Goal: Task Accomplishment & Management: Complete application form

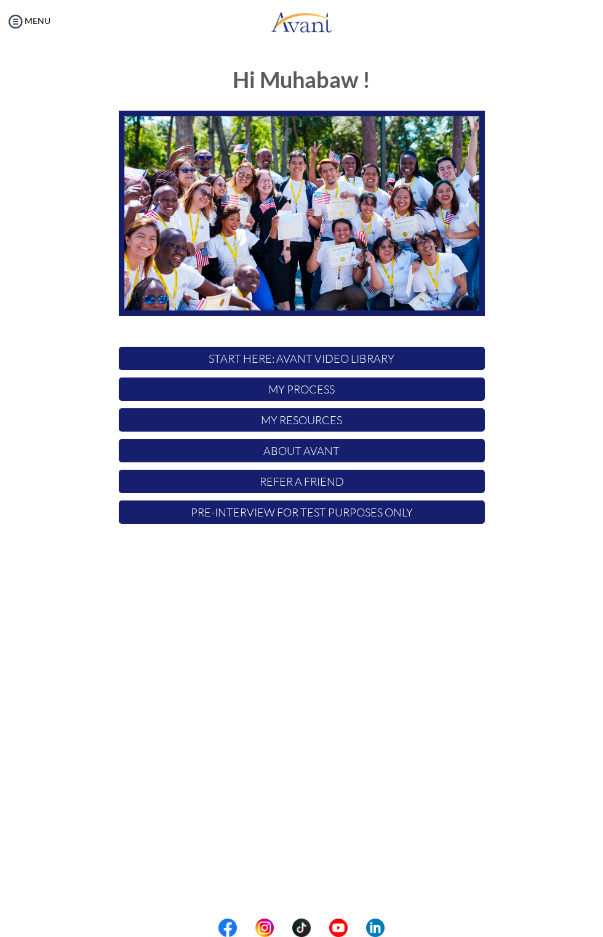
click at [392, 512] on p "Pre-Interview for test purposes only" at bounding box center [302, 512] width 366 height 23
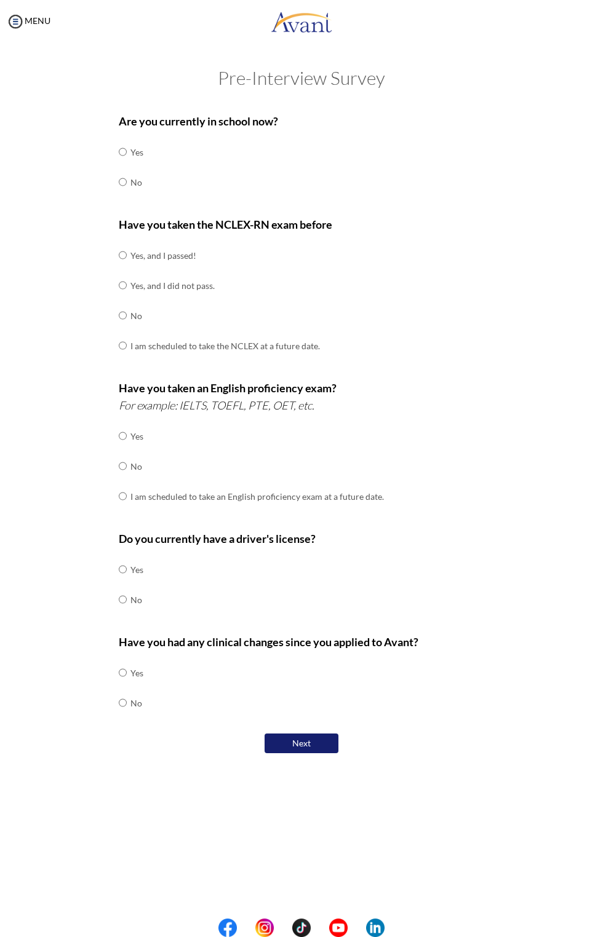
click at [100, 189] on div "Are you currently in school now? Yes No Have you taken the NCLEX-RN exam before…" at bounding box center [301, 431] width 461 height 650
click at [125, 190] on input "radio" at bounding box center [123, 182] width 8 height 25
radio input "true"
click at [123, 314] on input "radio" at bounding box center [123, 315] width 8 height 25
radio input "true"
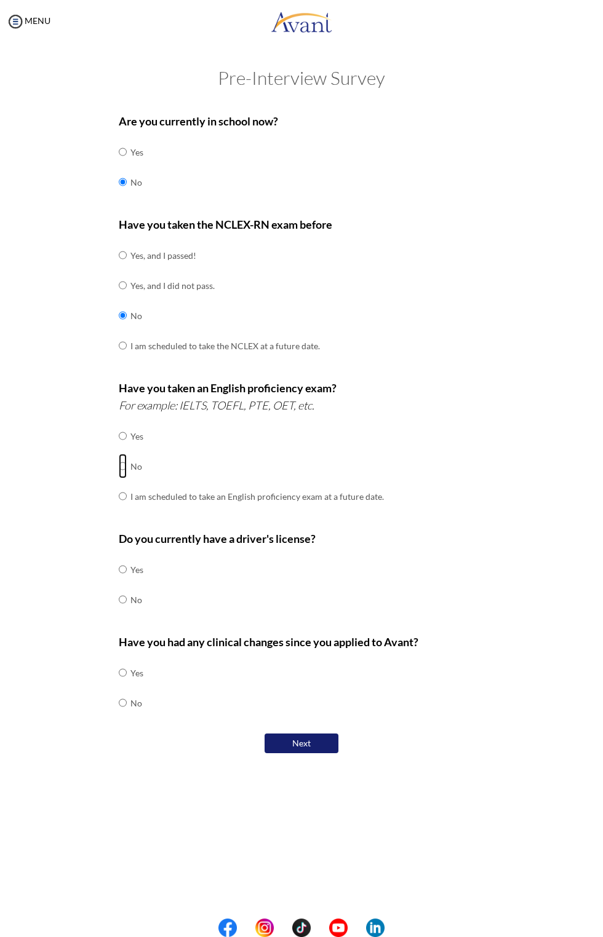
click at [123, 464] on input "radio" at bounding box center [123, 466] width 8 height 25
radio input "true"
click at [122, 567] on input "radio" at bounding box center [123, 569] width 8 height 25
radio input "true"
click at [123, 697] on input "radio" at bounding box center [123, 703] width 8 height 25
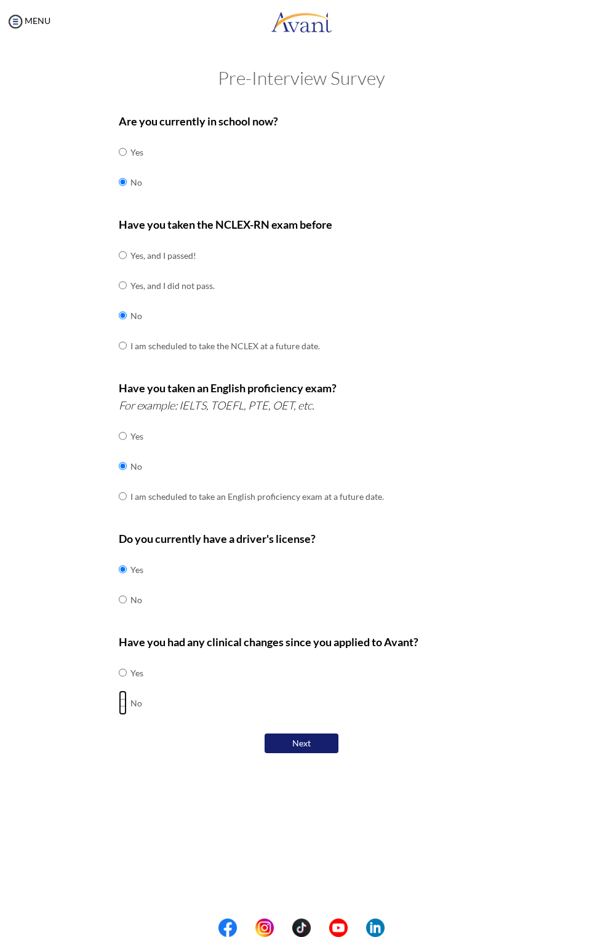
radio input "true"
click at [288, 738] on button "Next" at bounding box center [301, 744] width 74 height 21
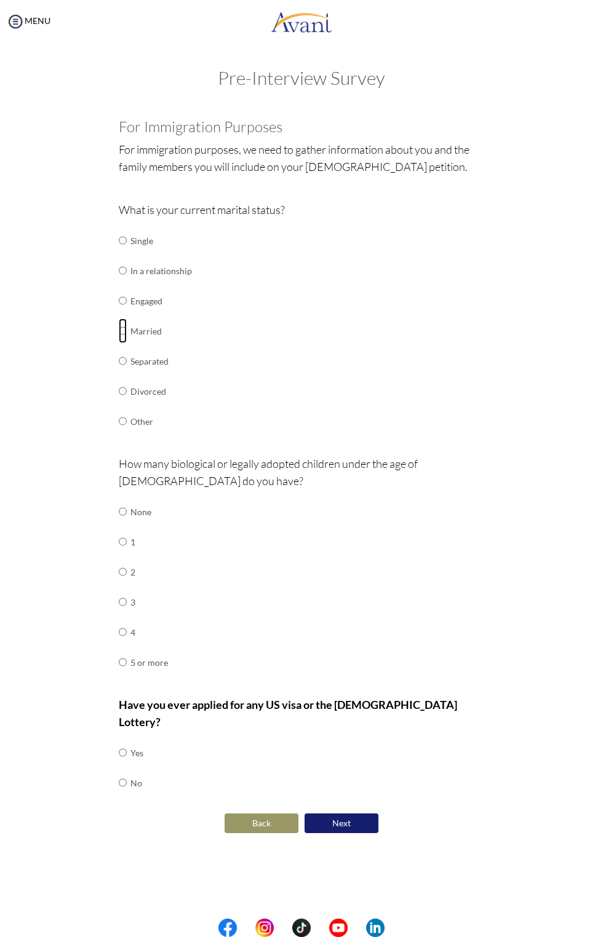
click at [125, 332] on input "radio" at bounding box center [123, 331] width 8 height 25
radio input "true"
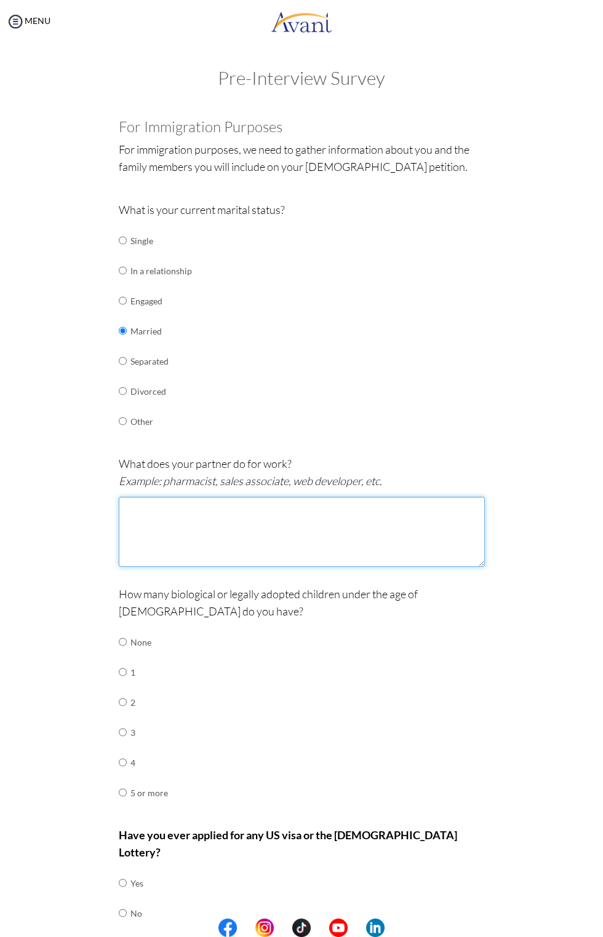
click at [155, 507] on textarea at bounding box center [302, 532] width 366 height 70
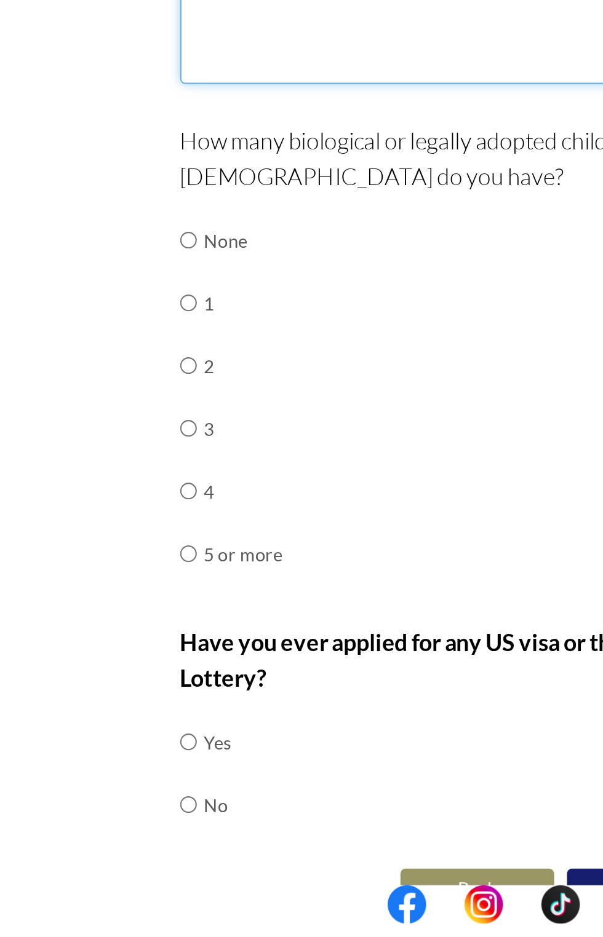
scroll to position [39, 0]
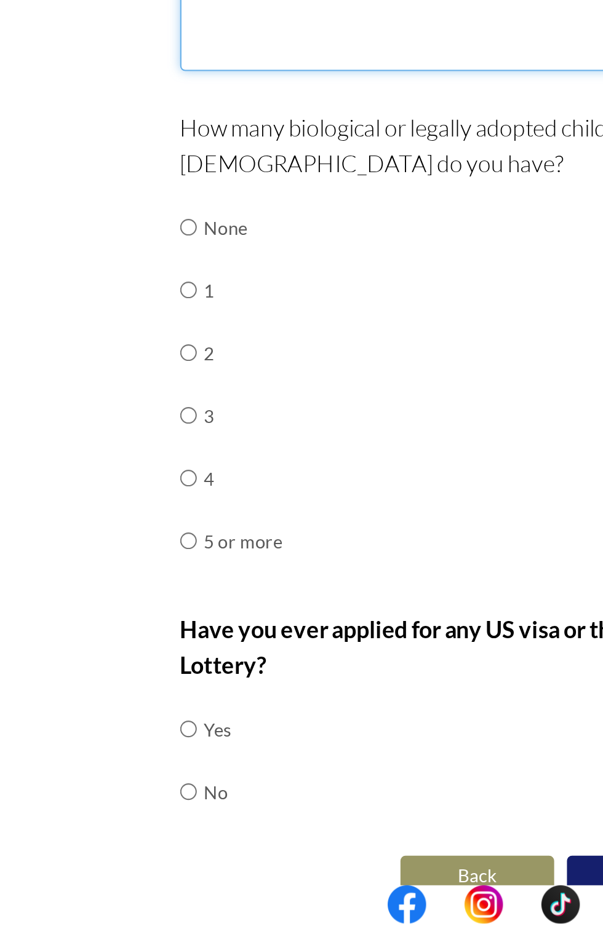
type textarea "Secretary"
click at [121, 665] on input "radio" at bounding box center [123, 663] width 8 height 25
radio input "true"
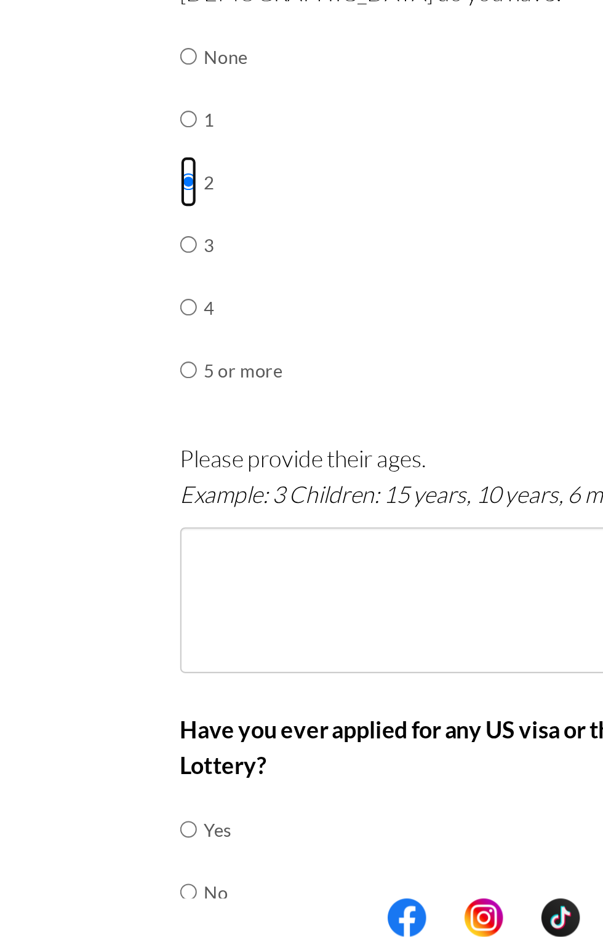
scroll to position [170, 0]
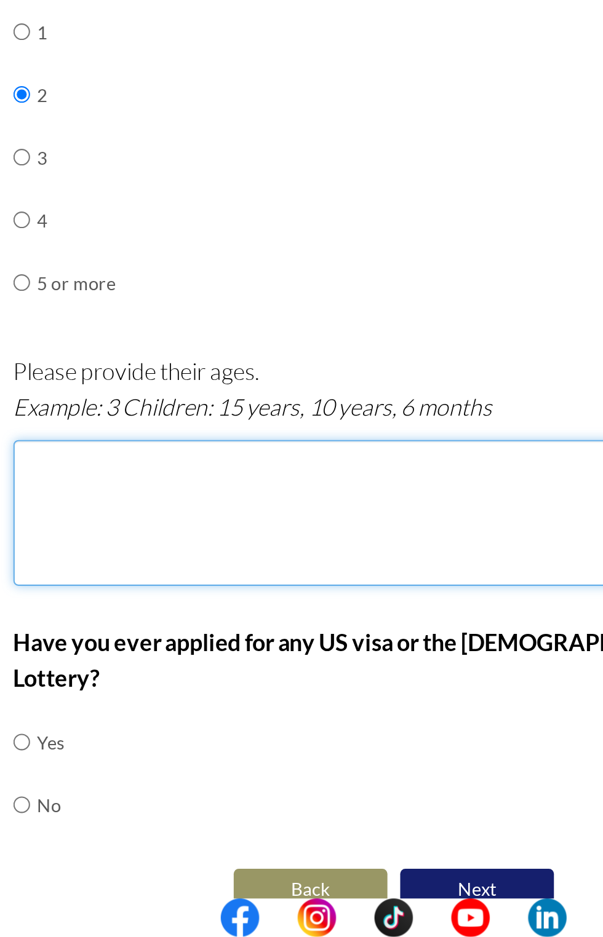
click at [231, 732] on textarea at bounding box center [302, 734] width 366 height 70
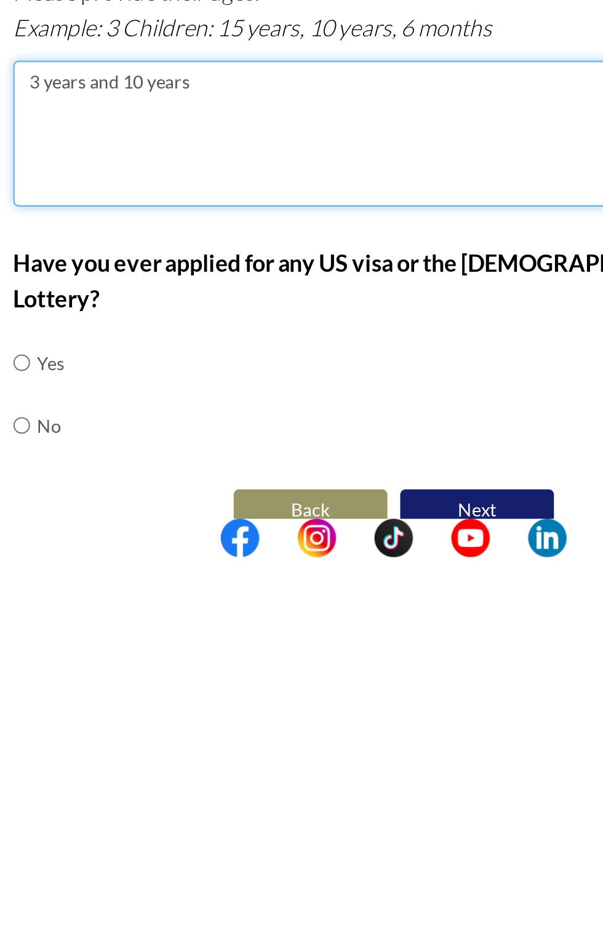
type textarea "3 years and 10 years"
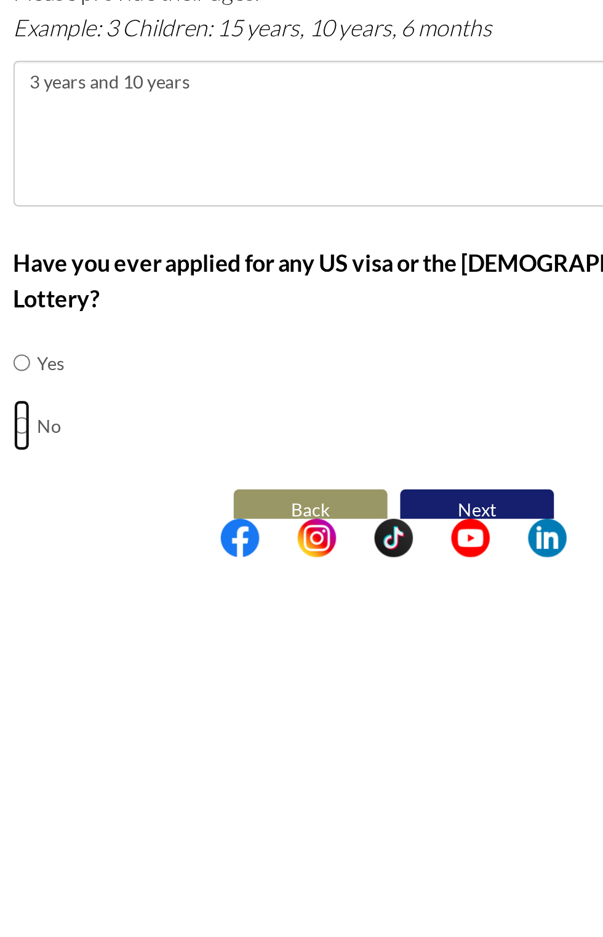
click at [125, 861] on input "radio" at bounding box center [123, 873] width 8 height 25
radio input "true"
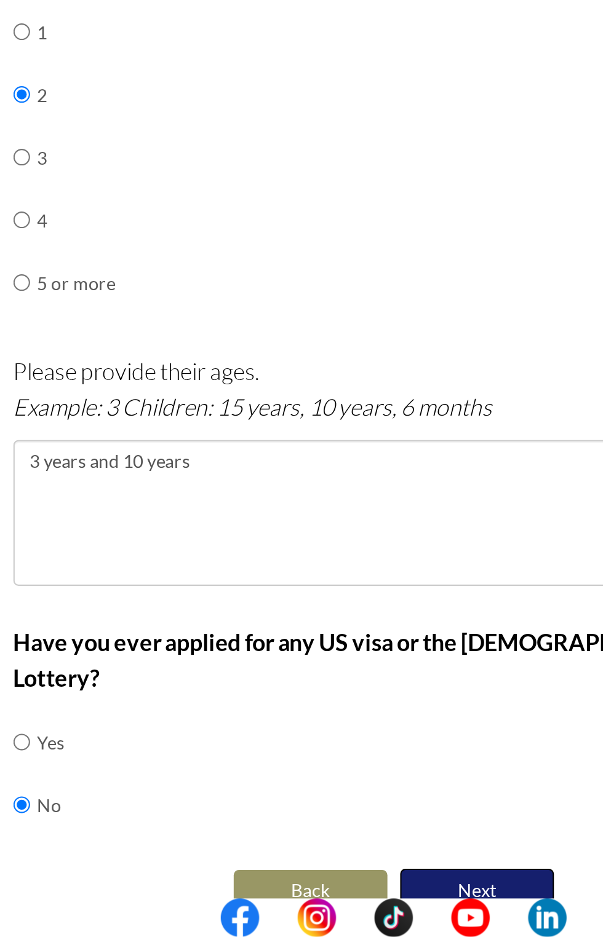
click at [352, 905] on button "Next" at bounding box center [341, 915] width 74 height 21
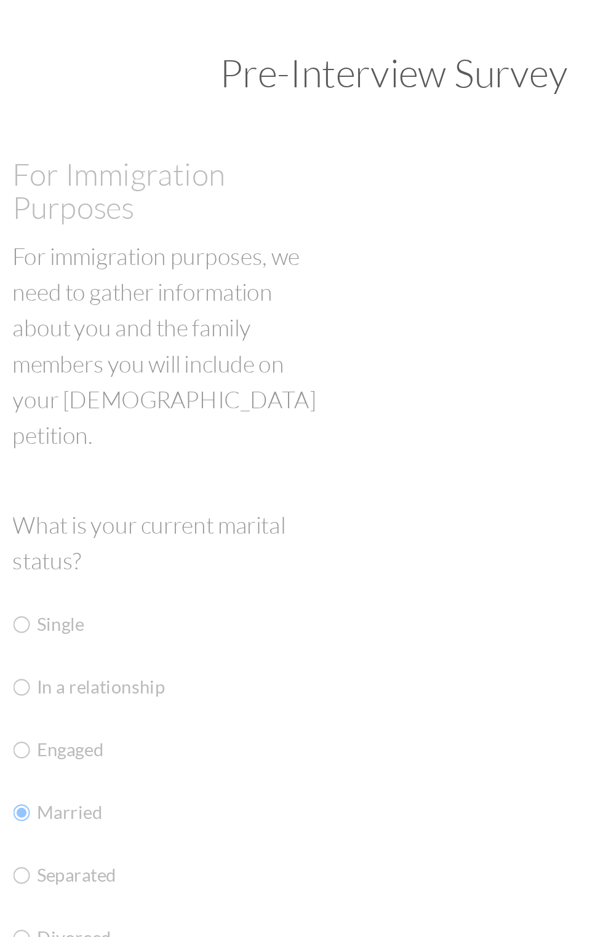
scroll to position [0, 0]
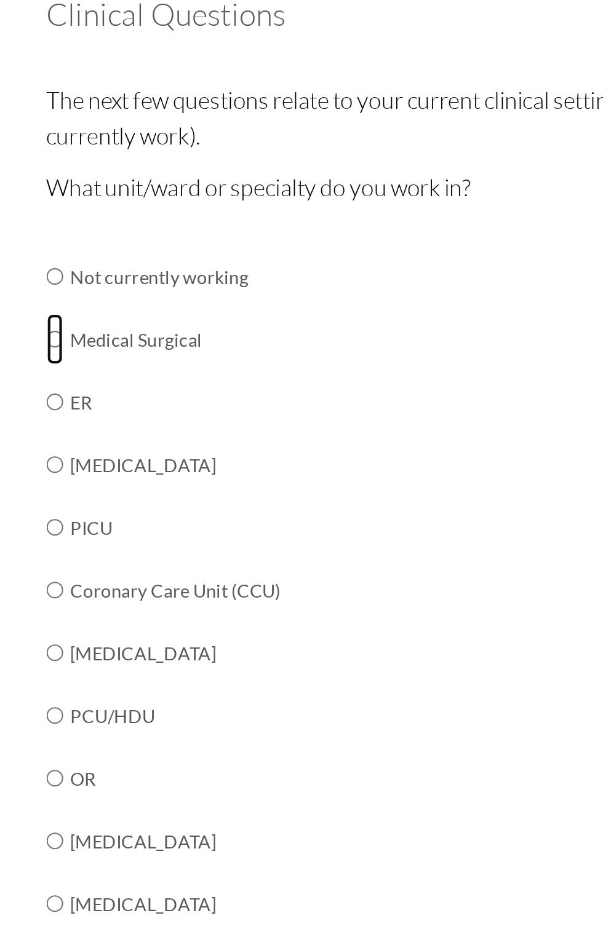
click at [127, 280] on input "radio" at bounding box center [123, 283] width 8 height 25
radio input "true"
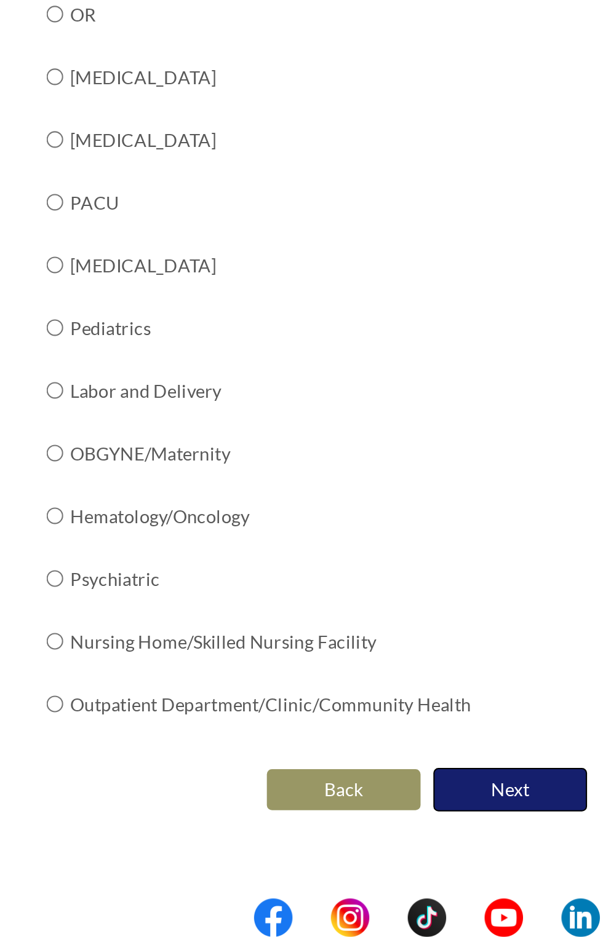
click at [353, 868] on button "Next" at bounding box center [341, 866] width 74 height 21
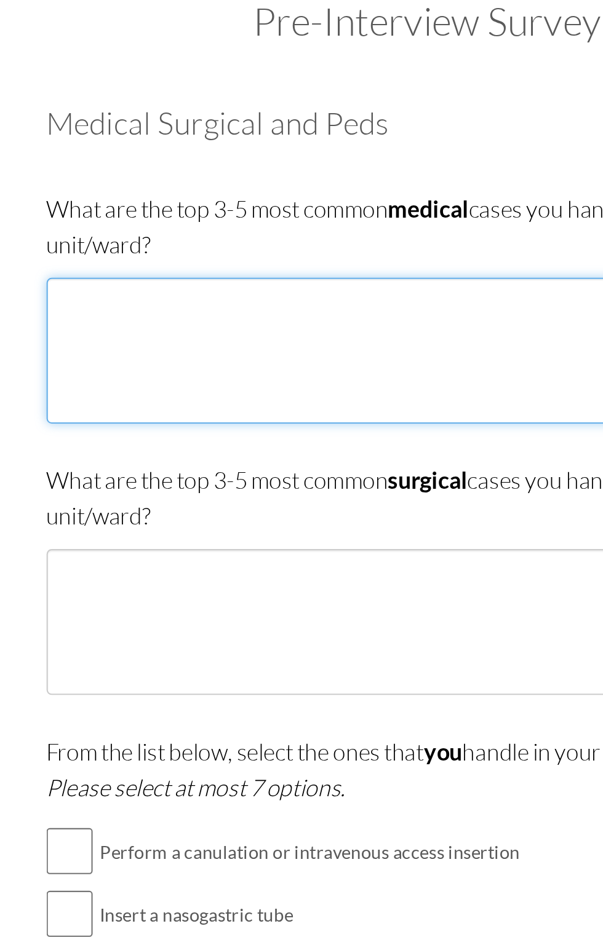
click at [137, 226] on textarea at bounding box center [302, 236] width 366 height 70
type textarea "S"
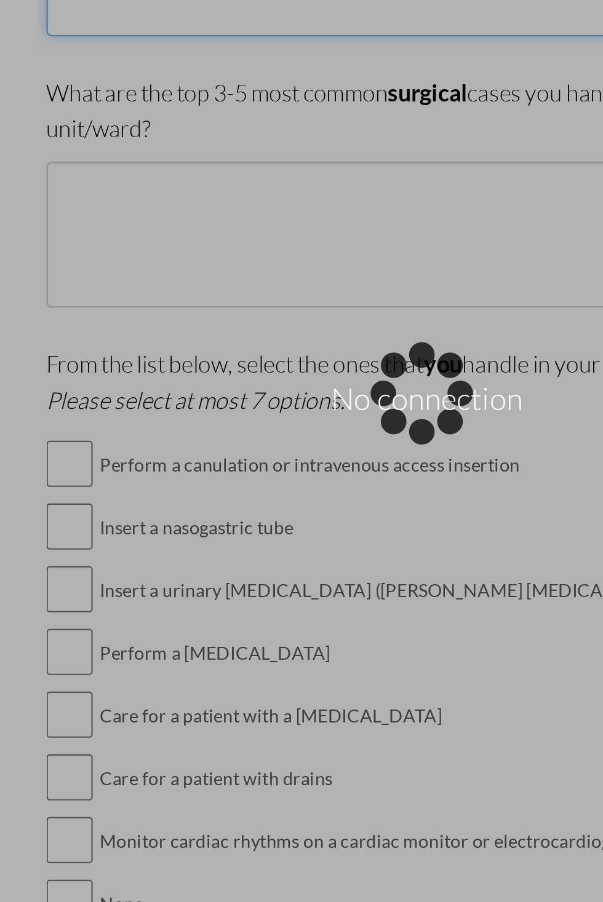
type textarea "1.stroke 2.[MEDICAL_DATA] 3.[MEDICAL_DATA] 4."
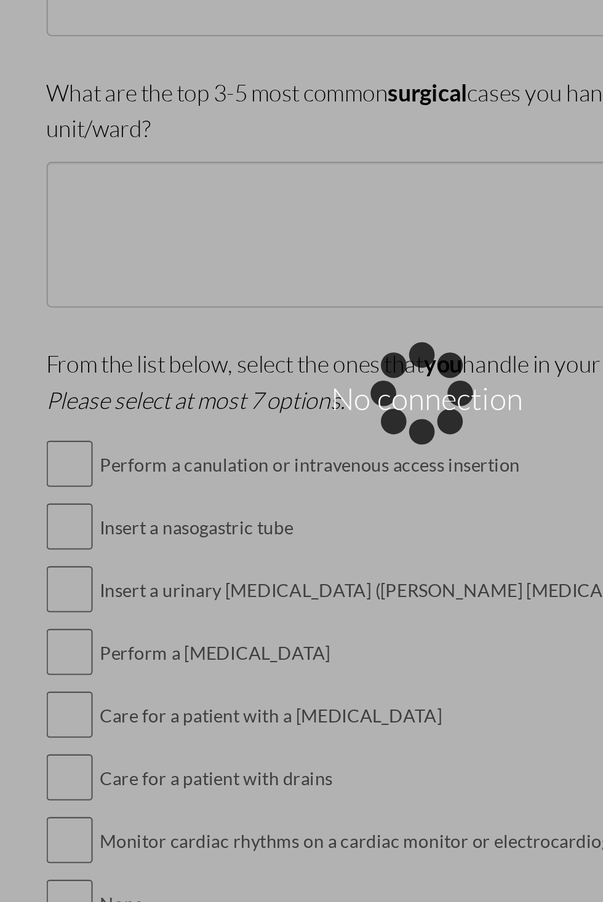
click at [293, 443] on div "No connection" at bounding box center [301, 451] width 17 height 17
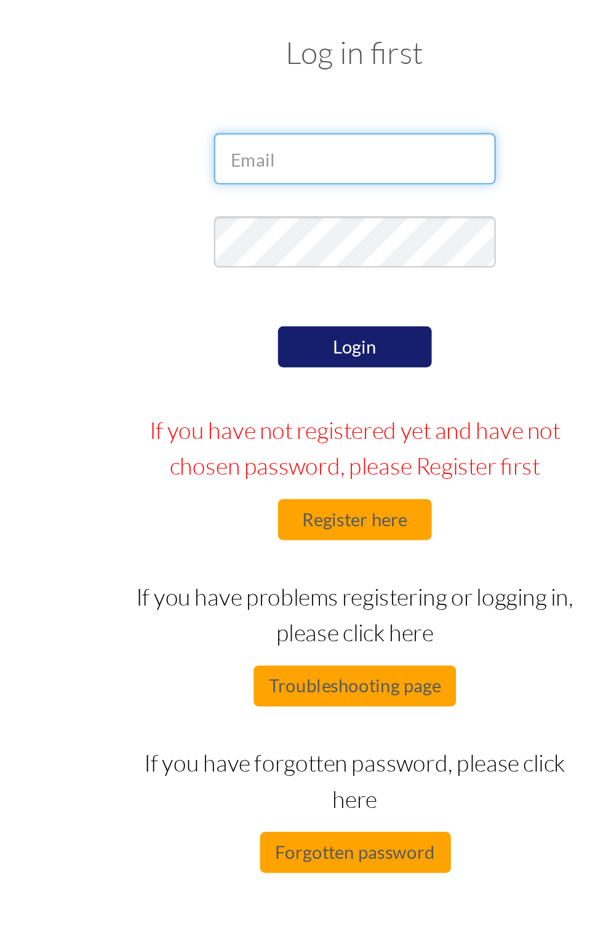
click at [329, 128] on input "email" at bounding box center [301, 126] width 135 height 25
type input "[EMAIL_ADDRESS][DOMAIN_NAME]"
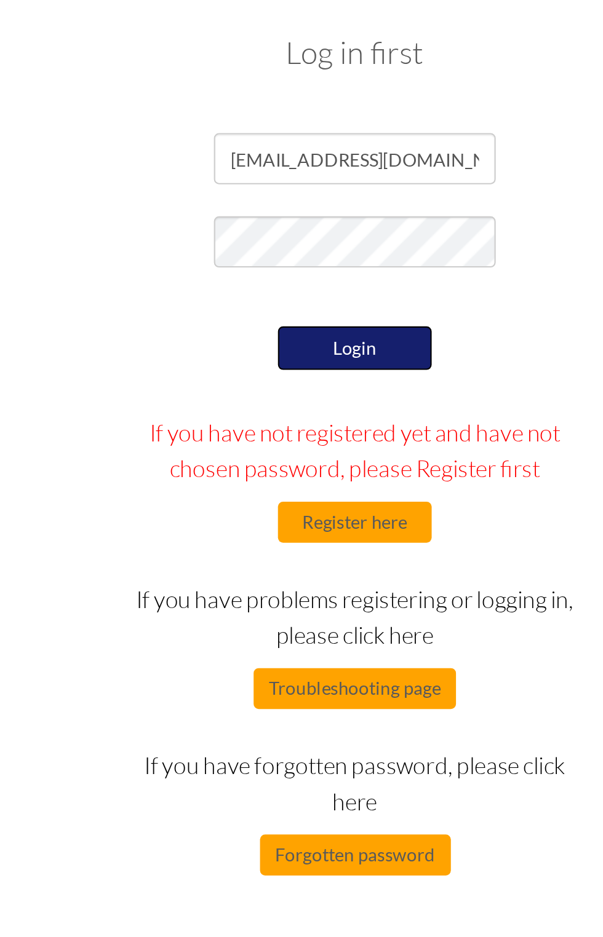
click at [318, 224] on button "Login" at bounding box center [301, 217] width 74 height 21
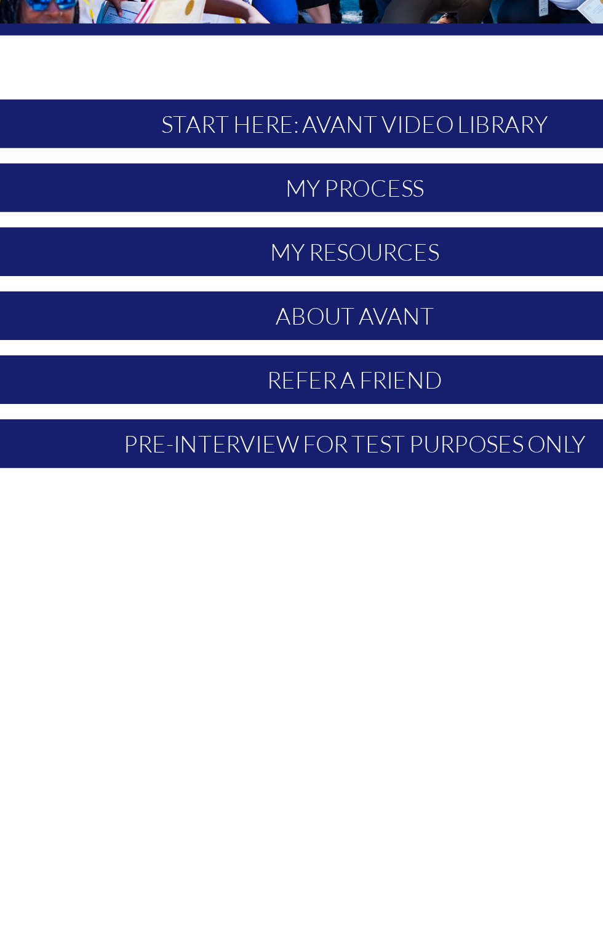
click at [336, 518] on p "Pre-Interview for test purposes only" at bounding box center [302, 512] width 366 height 23
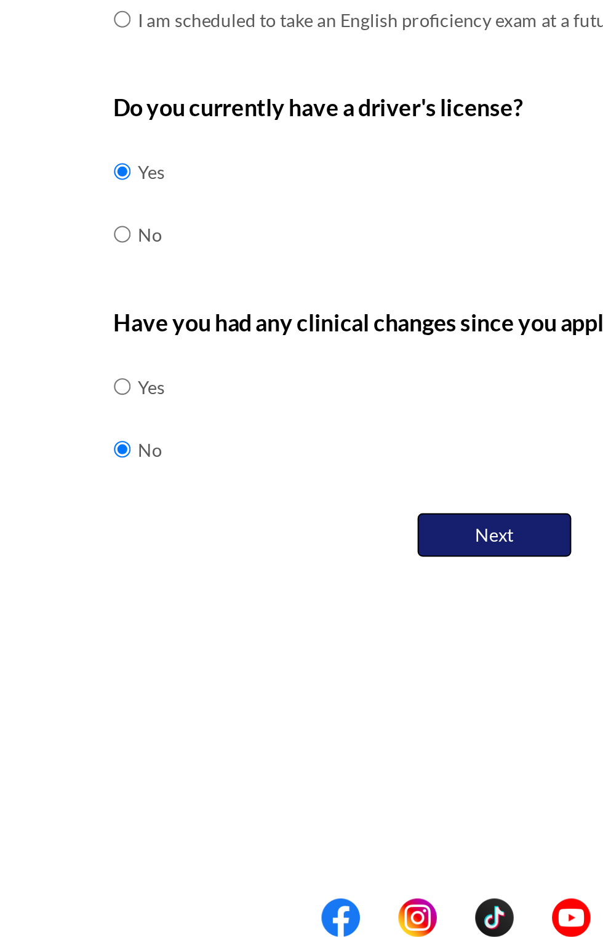
click at [314, 739] on button "Next" at bounding box center [301, 744] width 74 height 21
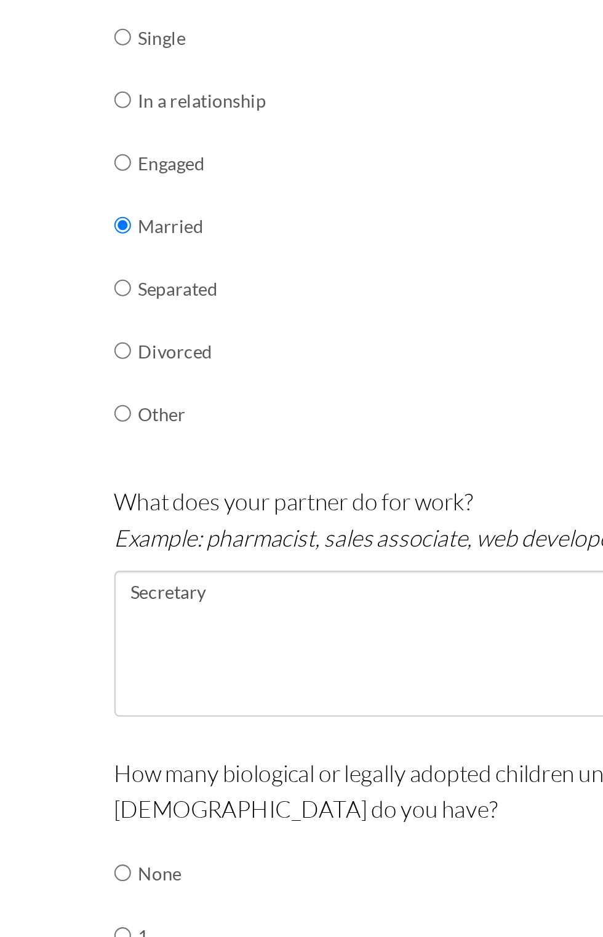
scroll to position [170, 0]
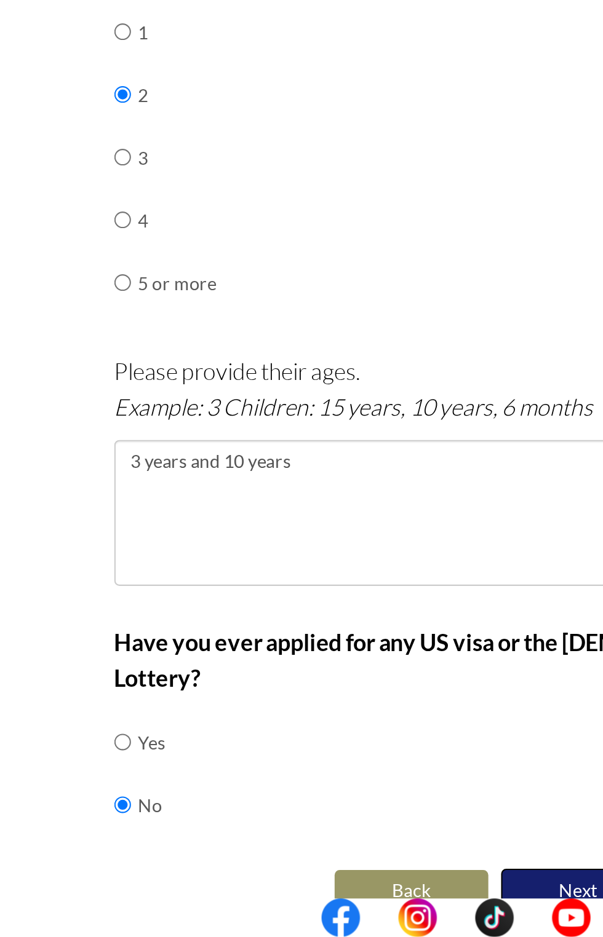
click at [338, 905] on button "Next" at bounding box center [341, 915] width 74 height 21
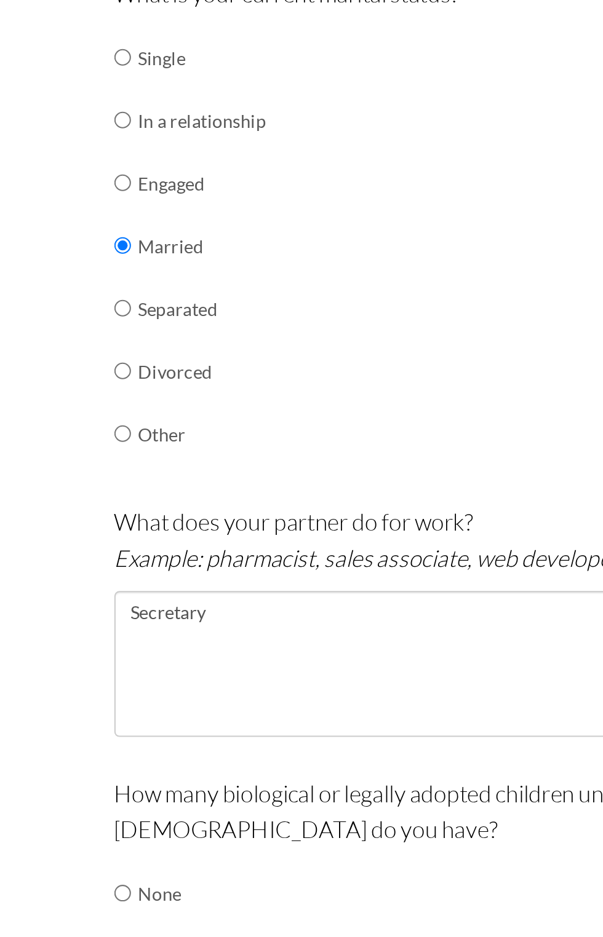
scroll to position [0, 0]
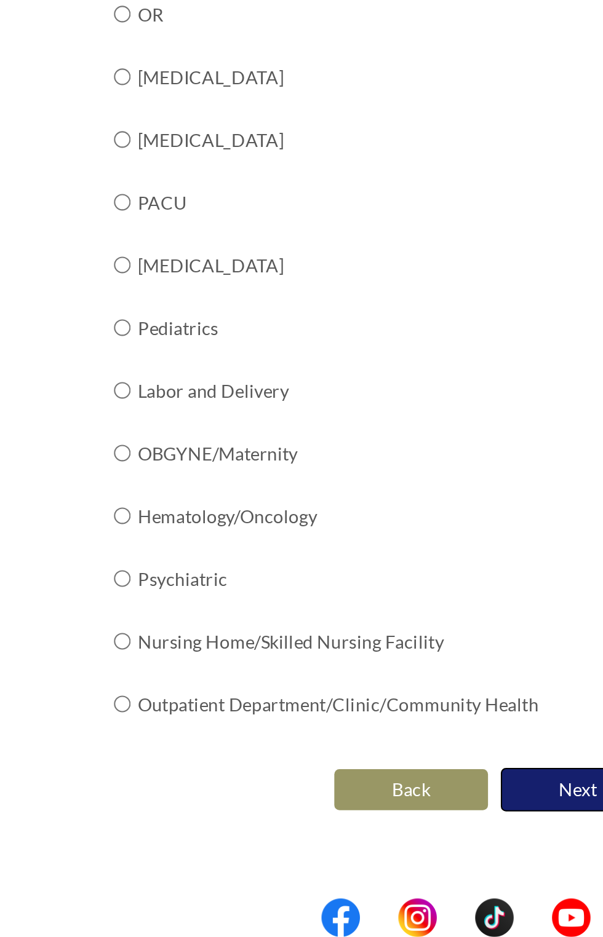
click at [338, 858] on button "Next" at bounding box center [341, 866] width 74 height 21
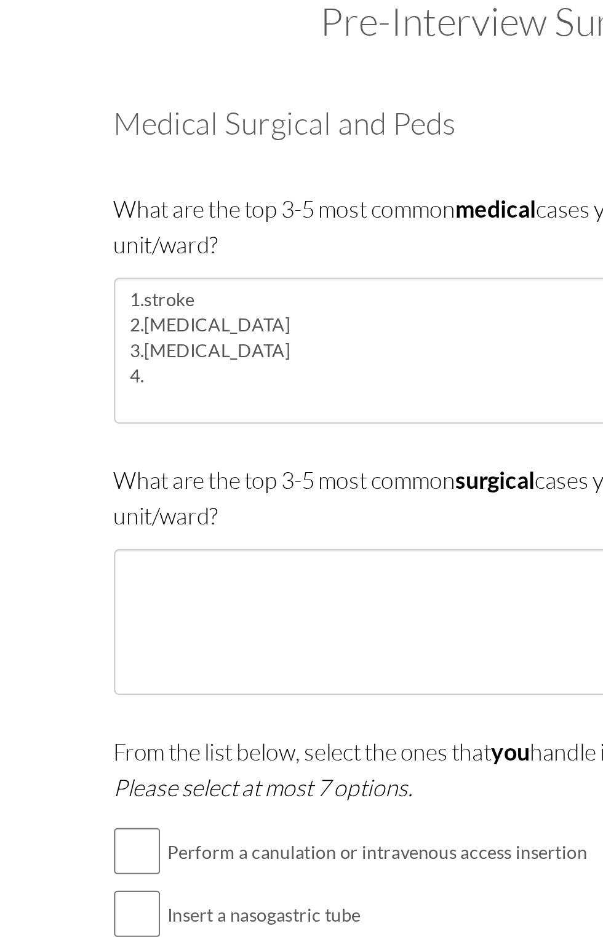
copy p "What are the top 3-5 most common medical cases you handle in your current unit/…"
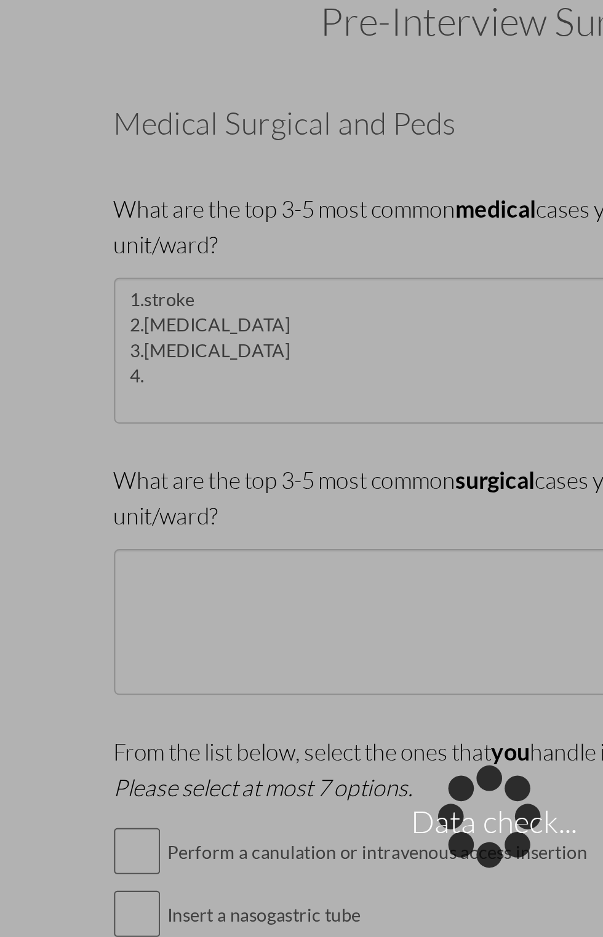
click at [293, 460] on div "Data check..." at bounding box center [301, 468] width 17 height 17
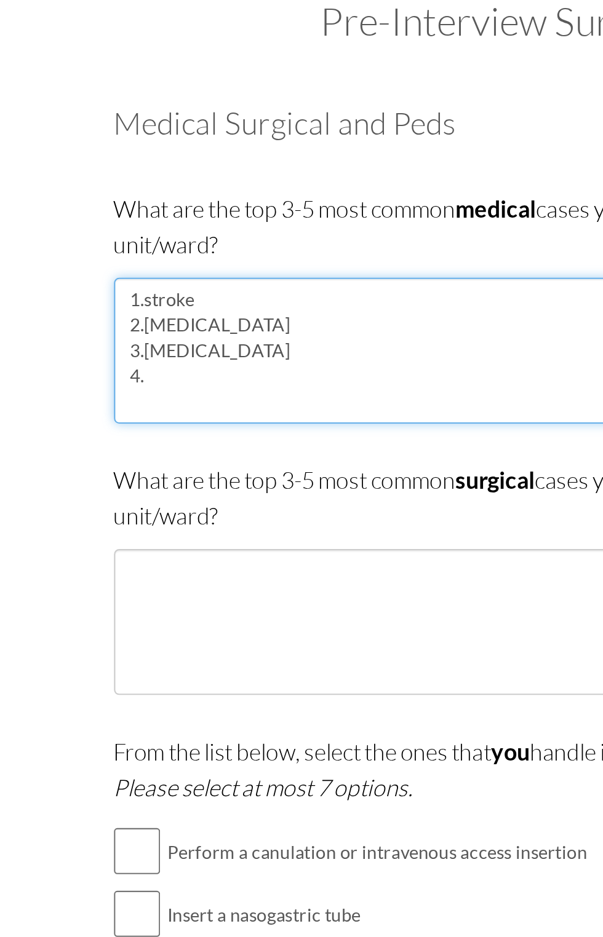
click at [188, 240] on textarea "1.stroke 2.[MEDICAL_DATA] 3.[MEDICAL_DATA] 4." at bounding box center [302, 236] width 366 height 70
click at [153, 252] on textarea "1.stroke 2.[MEDICAL_DATA] 3.[MEDICAL_DATA] mellitus 4." at bounding box center [302, 236] width 366 height 70
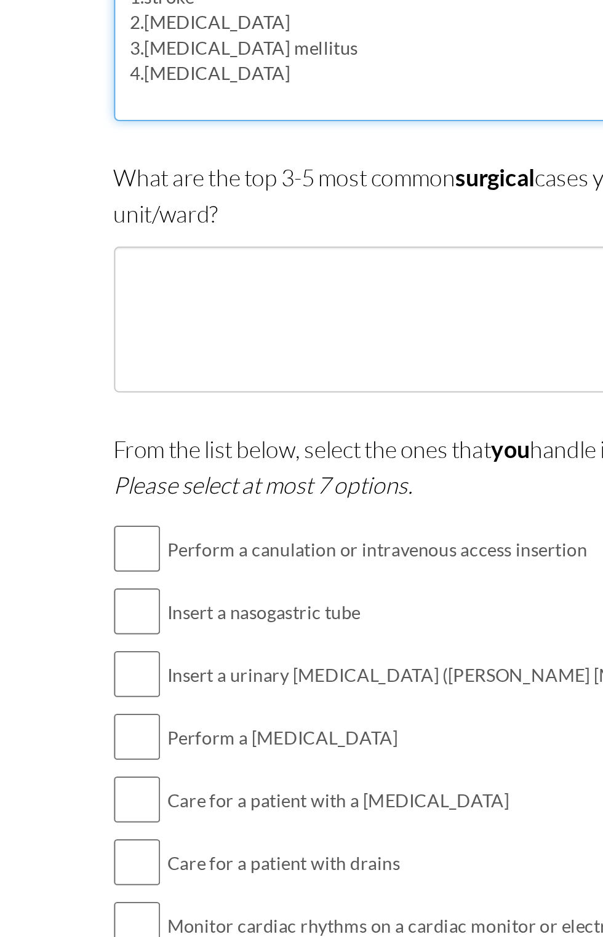
type textarea "1.stroke 2.[MEDICAL_DATA] 3.[MEDICAL_DATA] mellitus 4.[MEDICAL_DATA]"
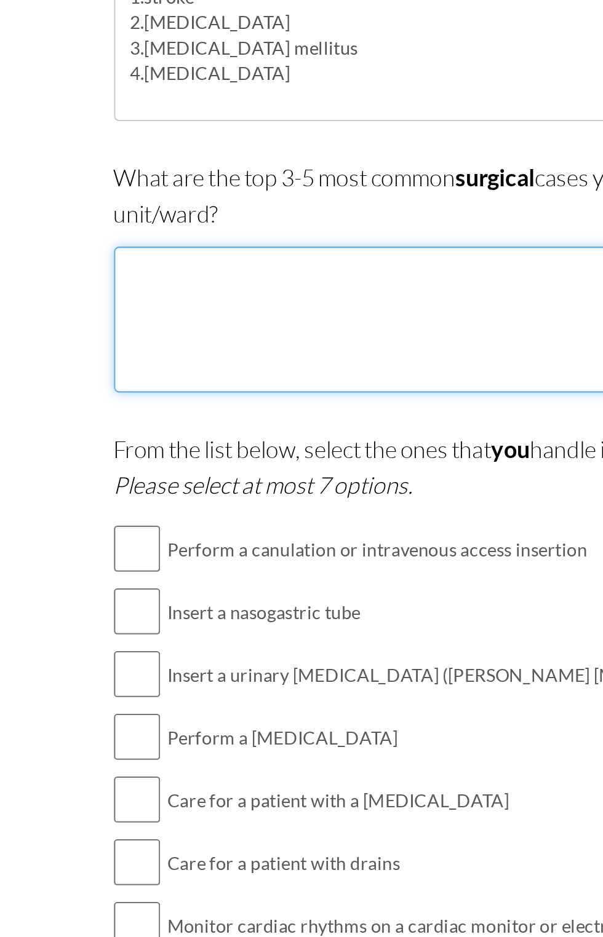
click at [195, 358] on textarea at bounding box center [302, 366] width 366 height 70
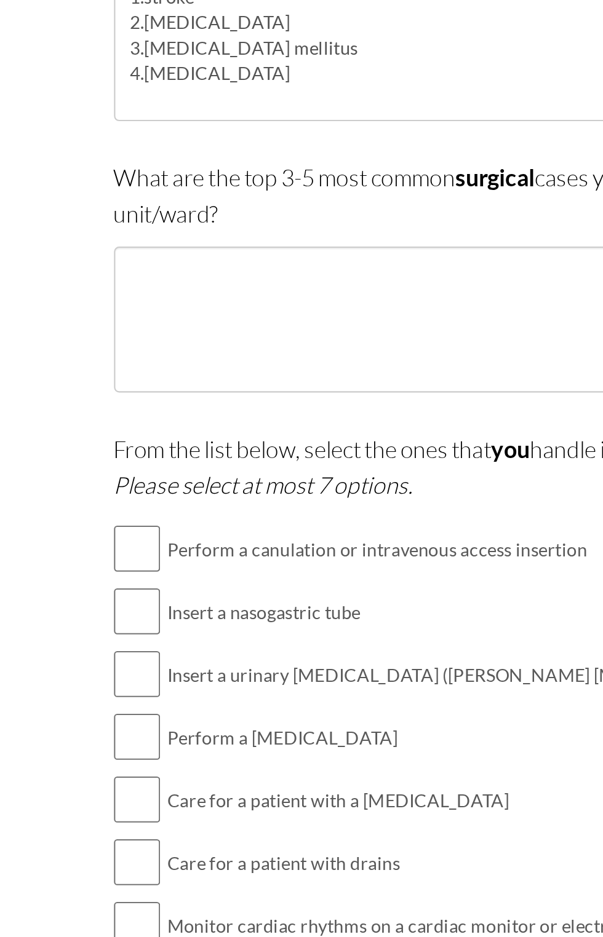
copy p "What are the top 3-5 most common surgical cases you handle in your current unit…"
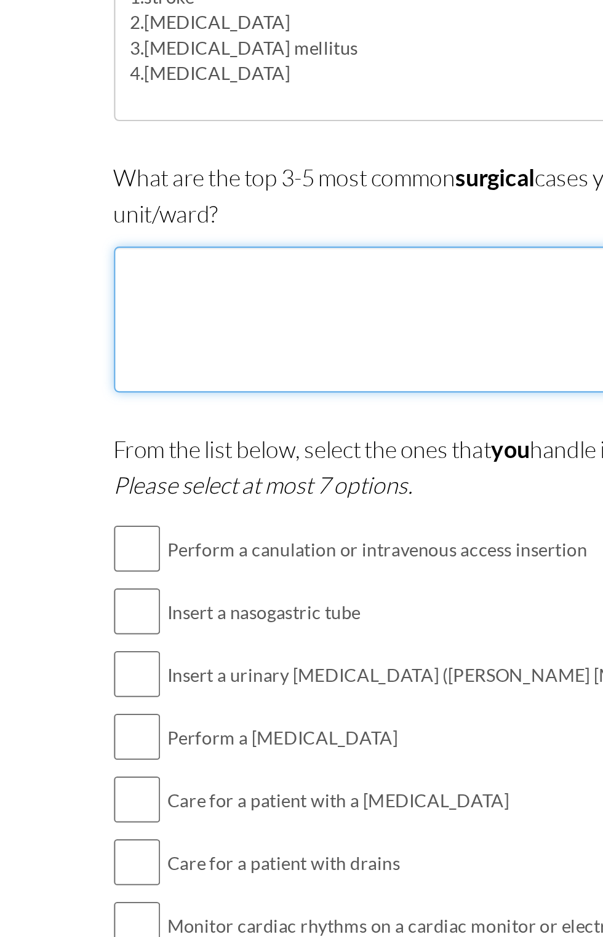
click at [198, 361] on textarea at bounding box center [302, 366] width 366 height 70
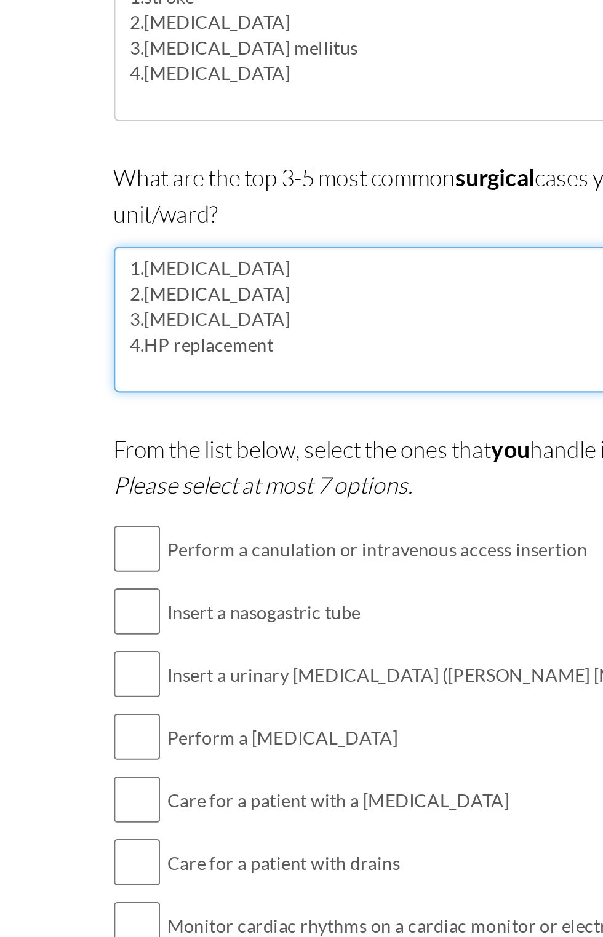
click at [182, 344] on textarea "1.[MEDICAL_DATA] 2.[MEDICAL_DATA] 3.[MEDICAL_DATA] 4.HP replacement" at bounding box center [302, 366] width 366 height 70
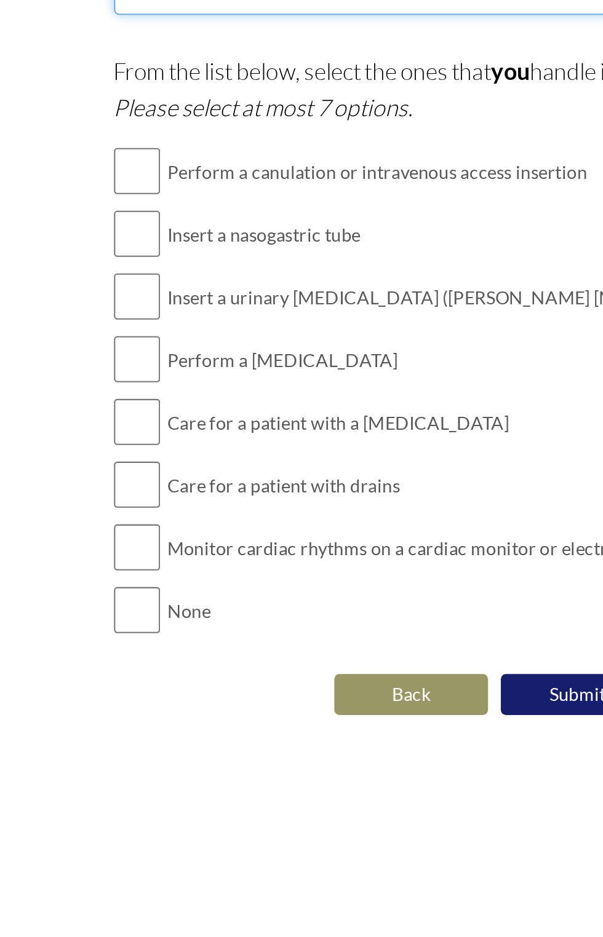
type textarea "1.colectomy/ 2.[MEDICAL_DATA] 3.[MEDICAL_DATA] 4.HP replacement"
click at [137, 479] on input "checkbox" at bounding box center [130, 476] width 22 height 25
checkbox input "true"
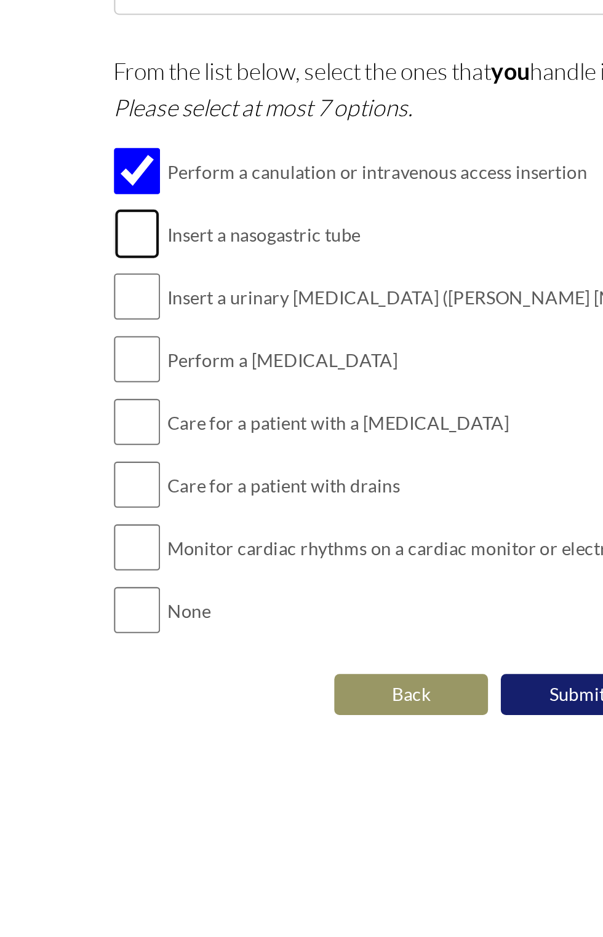
click at [140, 510] on input "checkbox" at bounding box center [130, 506] width 22 height 25
checkbox input "true"
click at [139, 544] on input "checkbox" at bounding box center [130, 537] width 22 height 25
checkbox input "true"
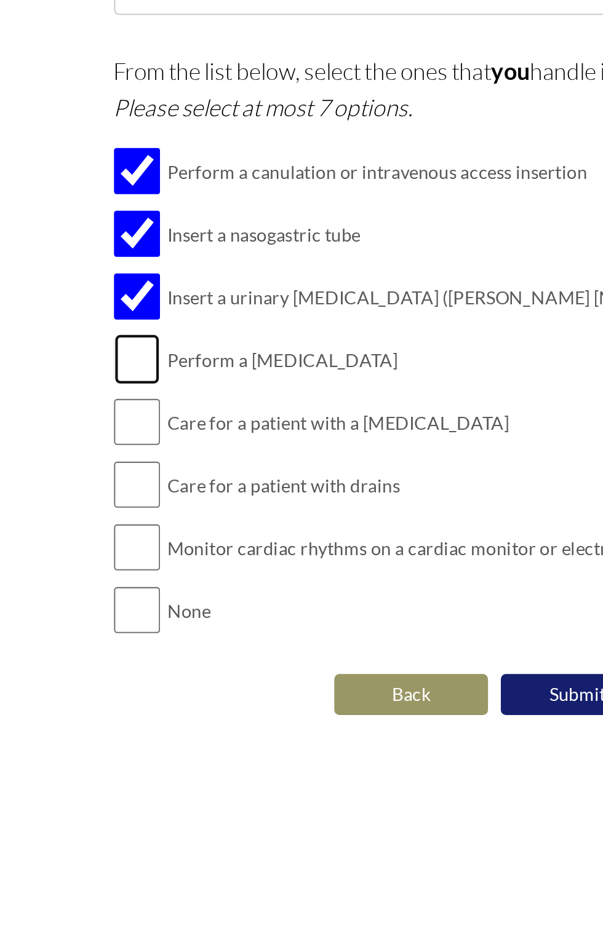
click at [138, 567] on input "checkbox" at bounding box center [130, 567] width 22 height 25
checkbox input "true"
click at [137, 598] on input "checkbox" at bounding box center [130, 597] width 22 height 25
checkbox input "true"
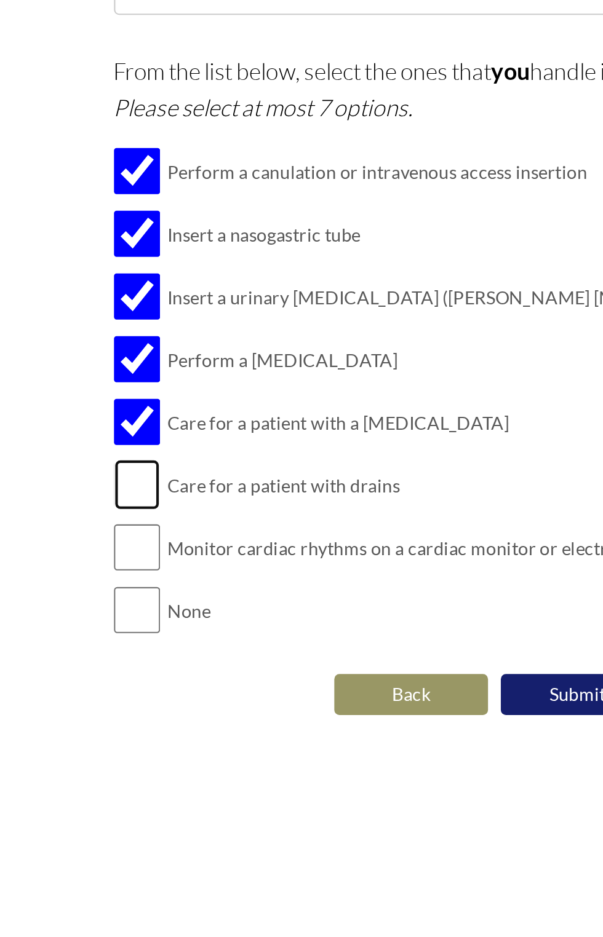
click at [138, 628] on input "checkbox" at bounding box center [130, 627] width 22 height 25
checkbox input "true"
click at [133, 654] on input "checkbox" at bounding box center [130, 657] width 22 height 25
checkbox input "true"
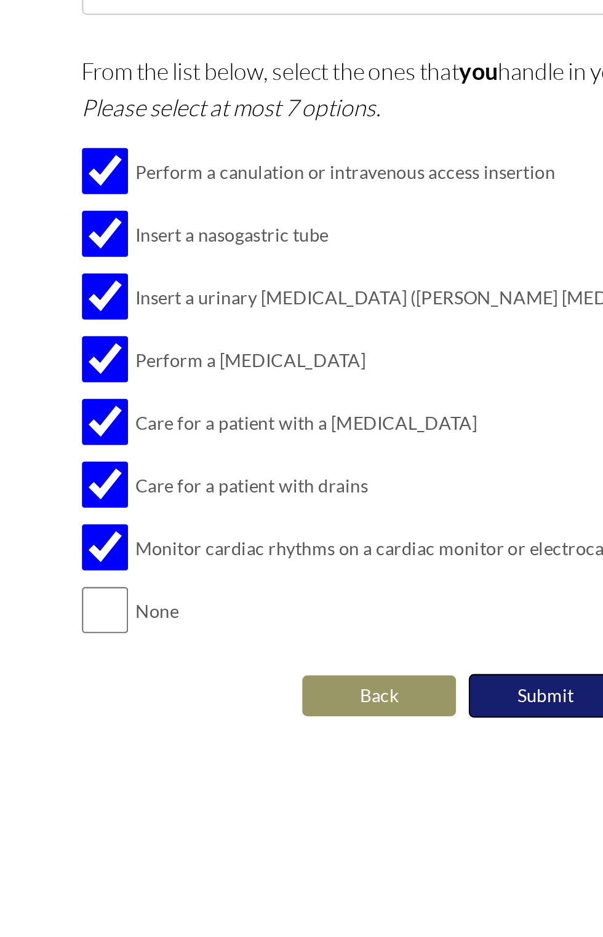
click at [349, 731] on button "Submit" at bounding box center [341, 728] width 74 height 21
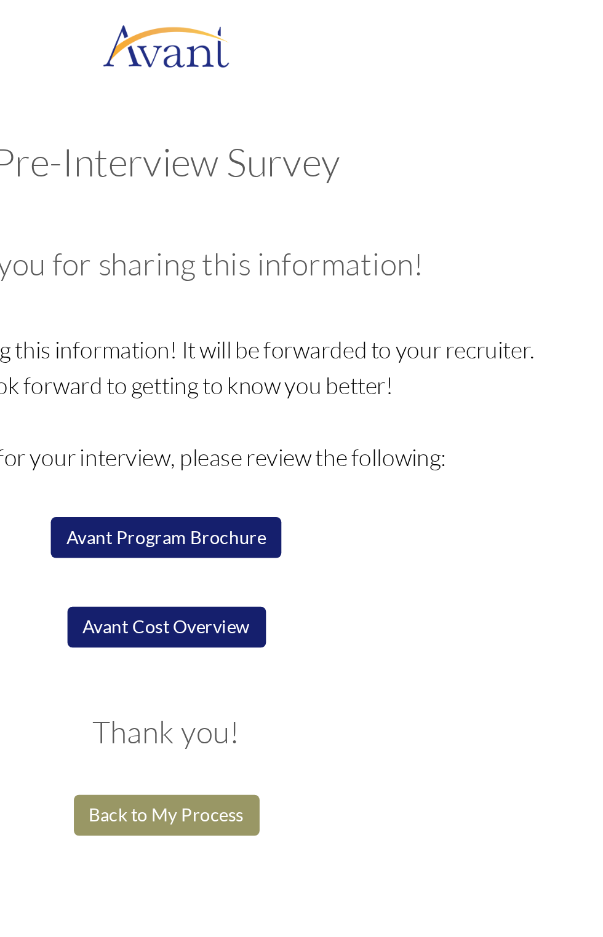
click at [419, 279] on p "Thank you for sharing this information! It will be forwarded to your recruiter.…" at bounding box center [302, 245] width 366 height 172
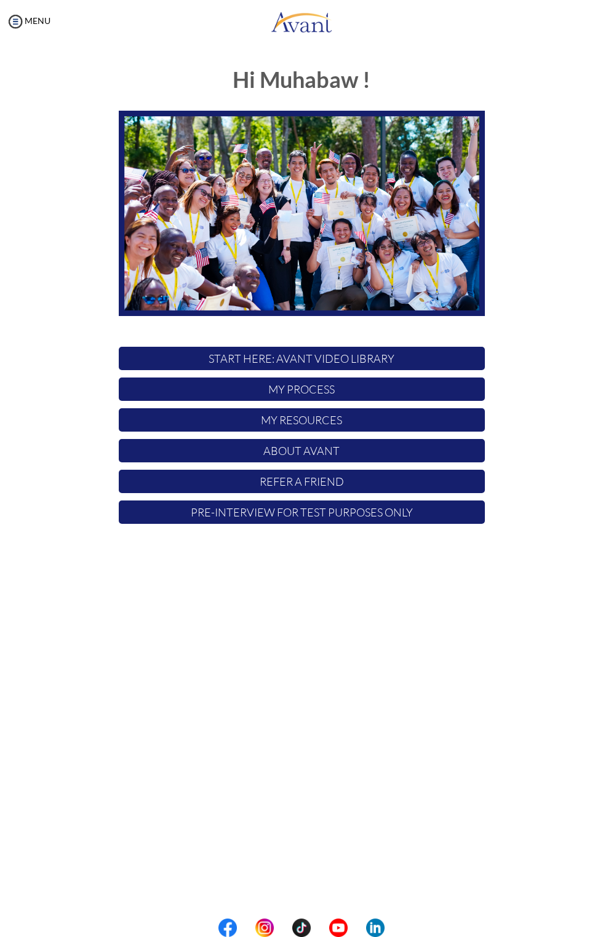
click at [369, 389] on p "My Process" at bounding box center [302, 389] width 366 height 23
